Goal: Transaction & Acquisition: Purchase product/service

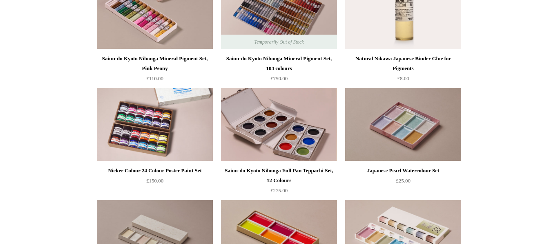
scroll to position [953, 0]
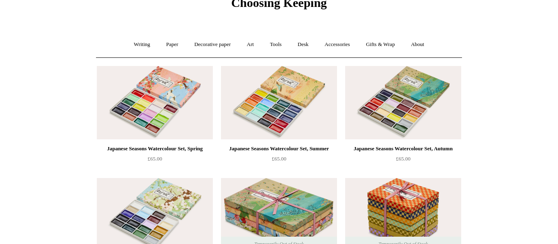
scroll to position [40, 0]
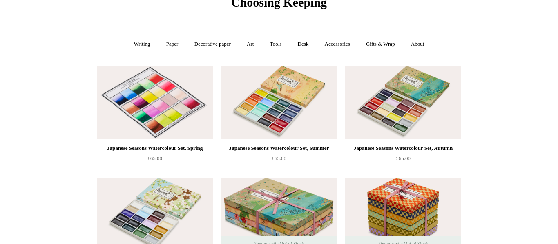
click at [146, 112] on img at bounding box center [155, 102] width 116 height 73
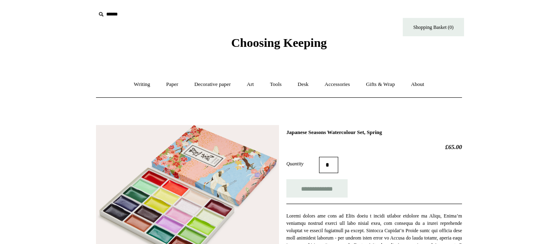
click at [111, 13] on input "text" at bounding box center [146, 14] width 100 height 15
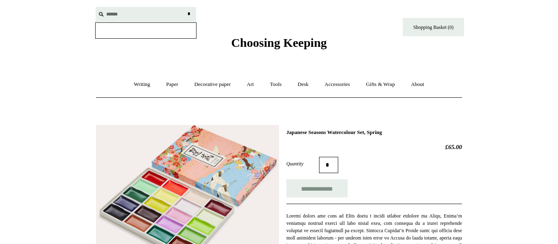
type input "******"
click at [184, 7] on input "*" at bounding box center [188, 14] width 8 height 14
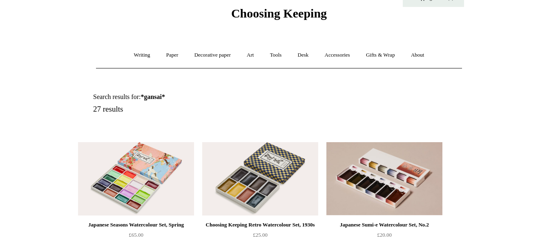
scroll to position [29, 0]
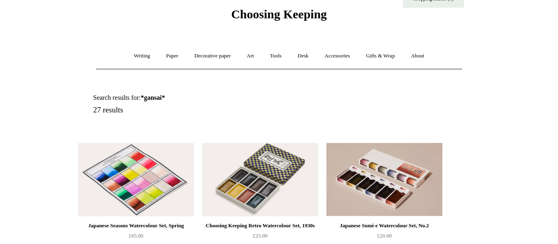
click at [143, 191] on img at bounding box center [136, 179] width 116 height 73
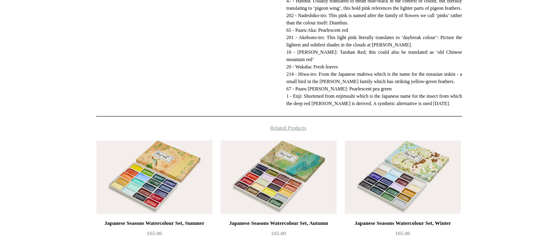
scroll to position [681, 0]
